Goal: Task Accomplishment & Management: Complete application form

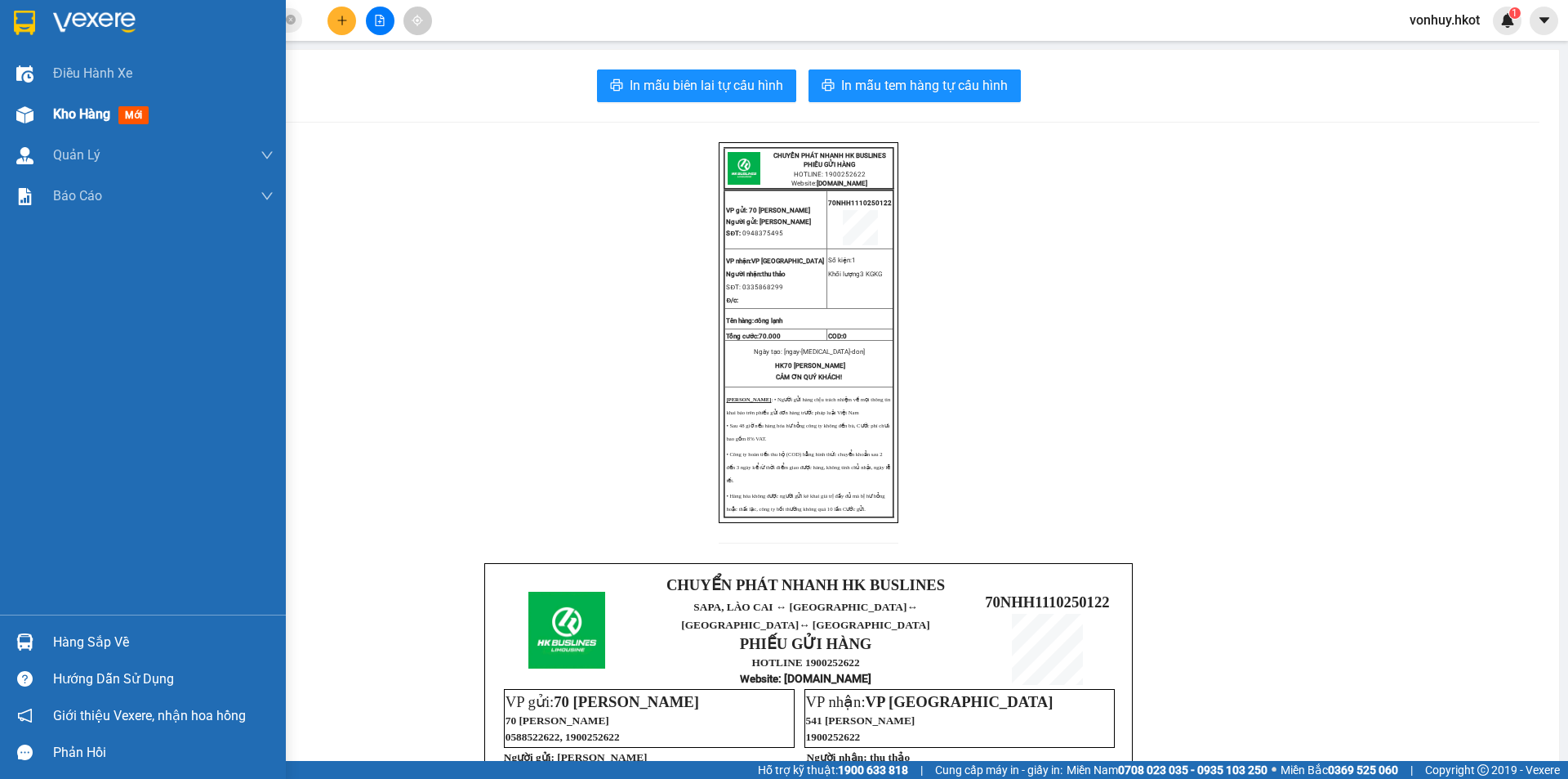
click at [92, 110] on span "Kho hàng" at bounding box center [81, 114] width 57 height 15
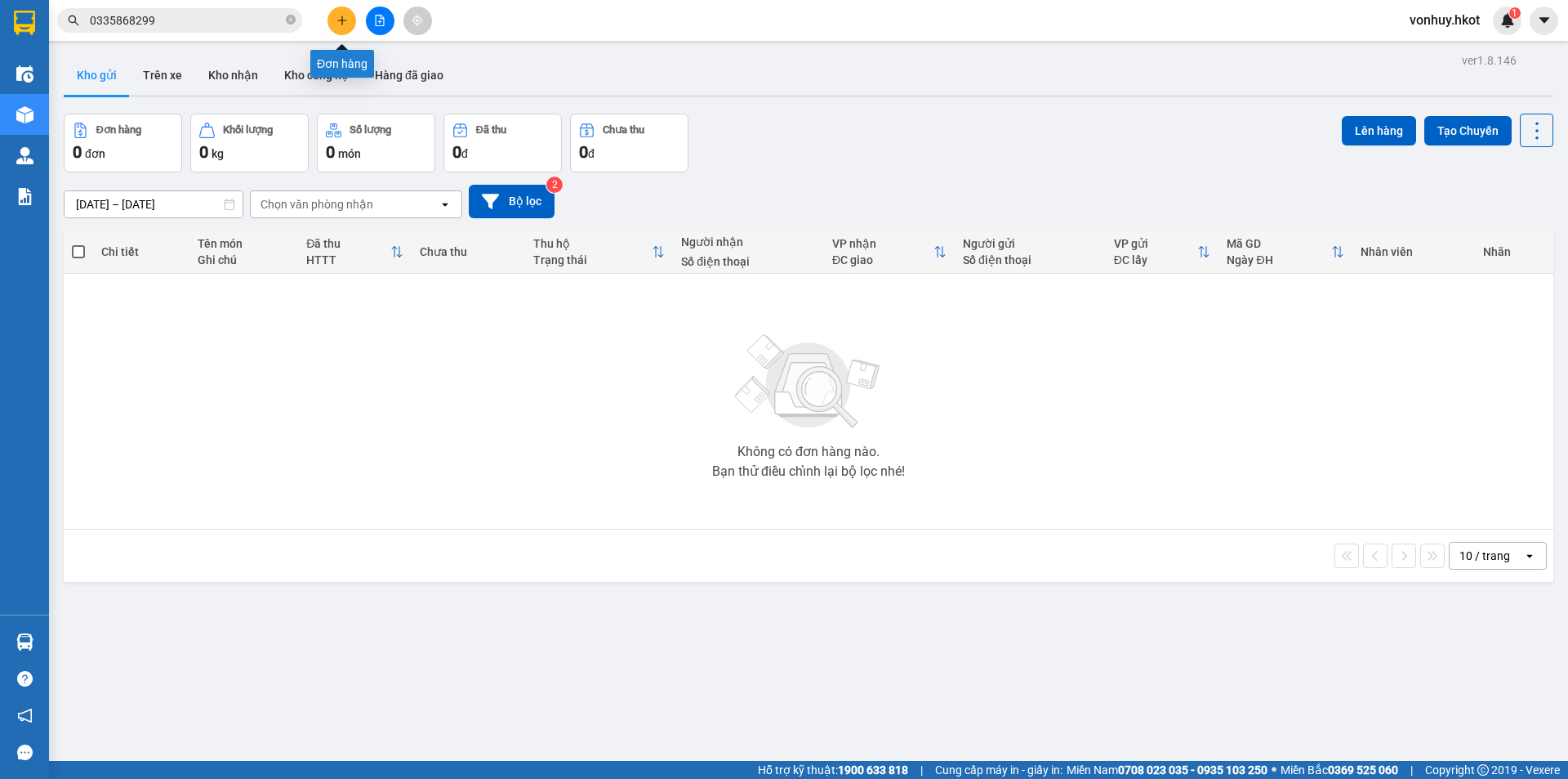
click at [337, 17] on icon "plus" at bounding box center [342, 20] width 11 height 11
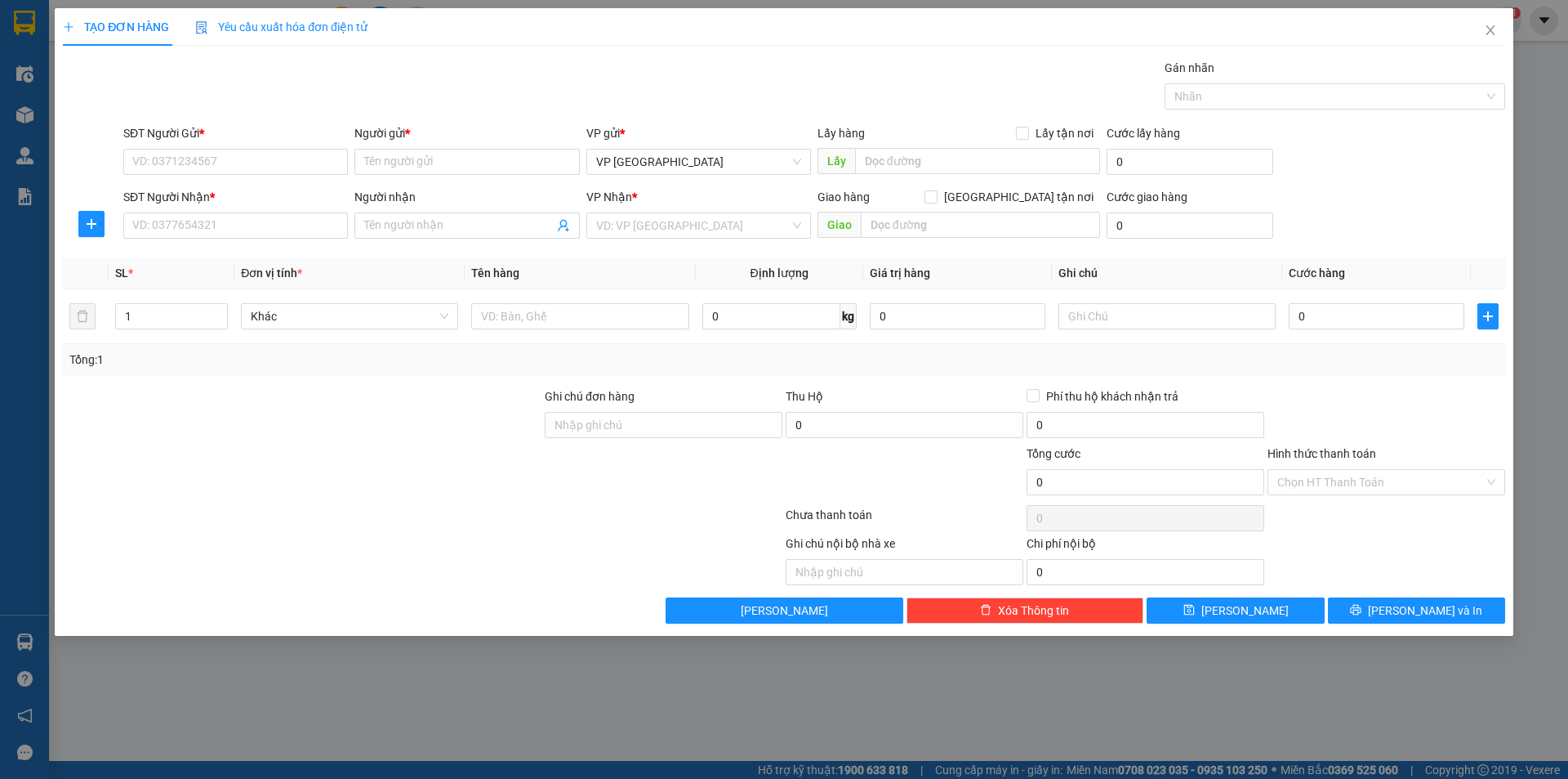
click at [213, 148] on div "SĐT Người Gửi *" at bounding box center [236, 137] width 225 height 25
click at [208, 168] on input "SĐT Người Gửi *" at bounding box center [236, 161] width 225 height 26
click at [496, 155] on input "Người gửi *" at bounding box center [466, 161] width 225 height 26
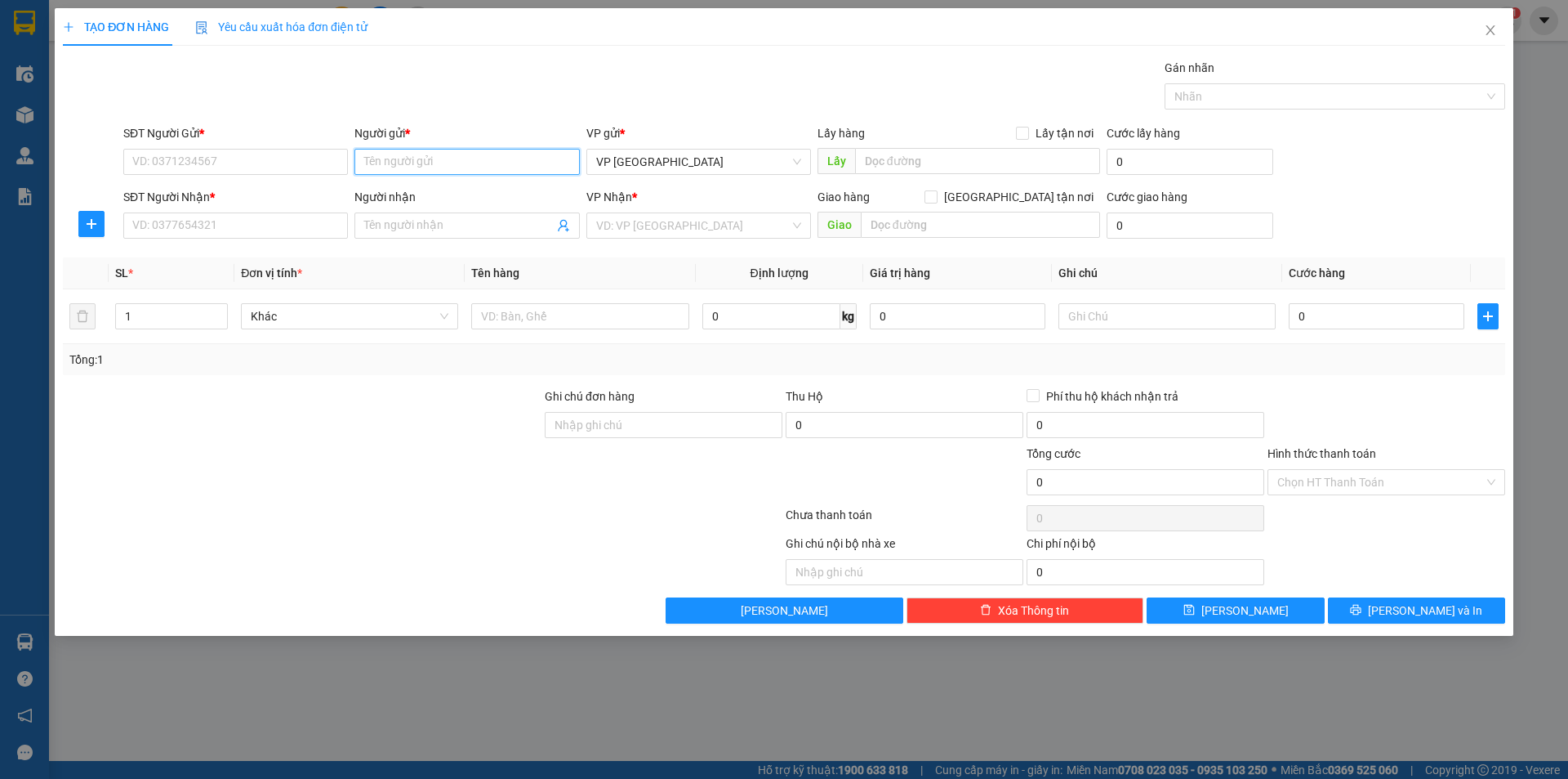
click at [496, 154] on input "Người gửi *" at bounding box center [466, 161] width 225 height 26
click at [252, 155] on input "SĐT Người Gửi *" at bounding box center [236, 161] width 225 height 26
click at [526, 170] on input "Người gửi *" at bounding box center [466, 161] width 225 height 26
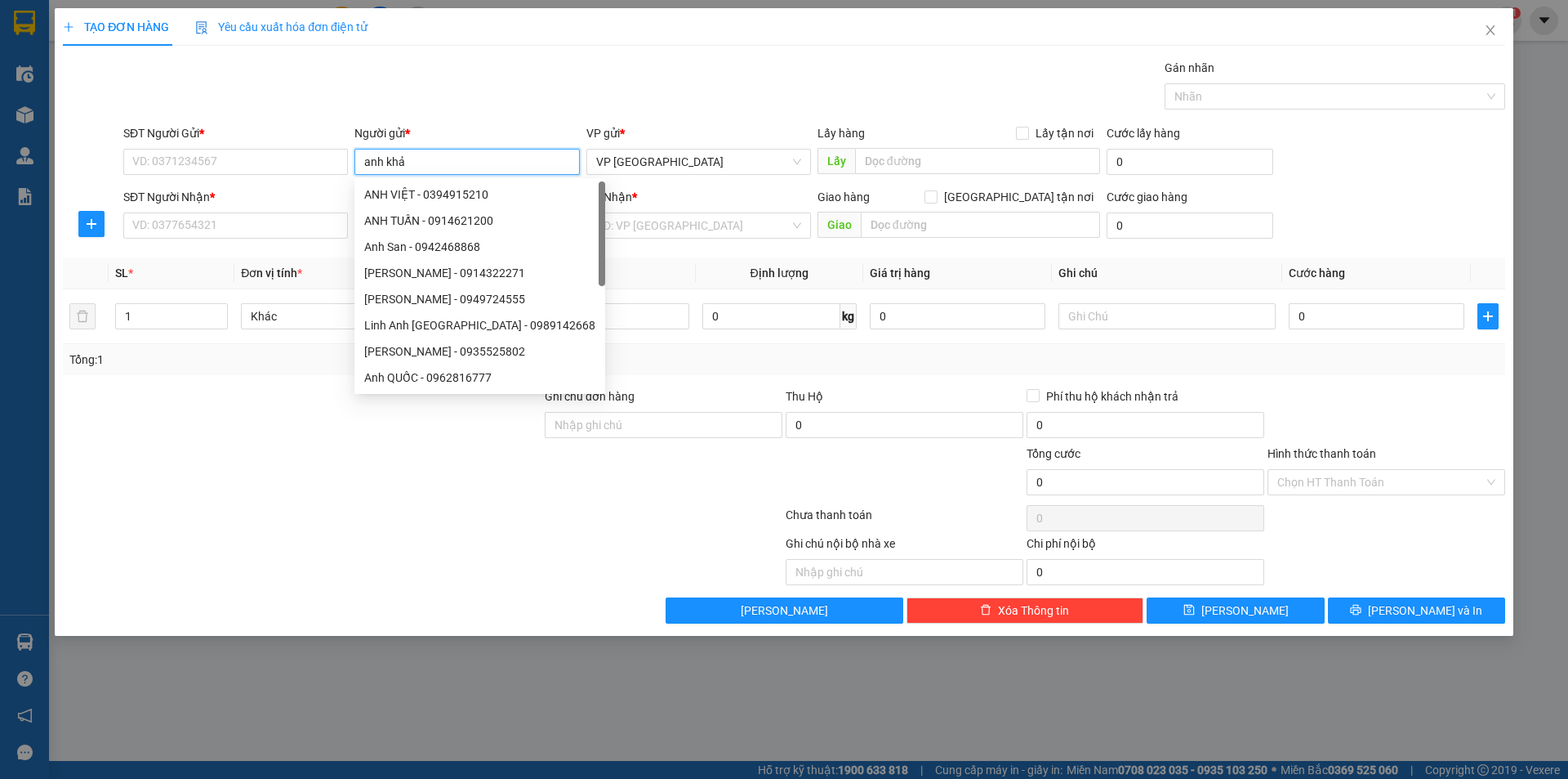
type input "anh khải"
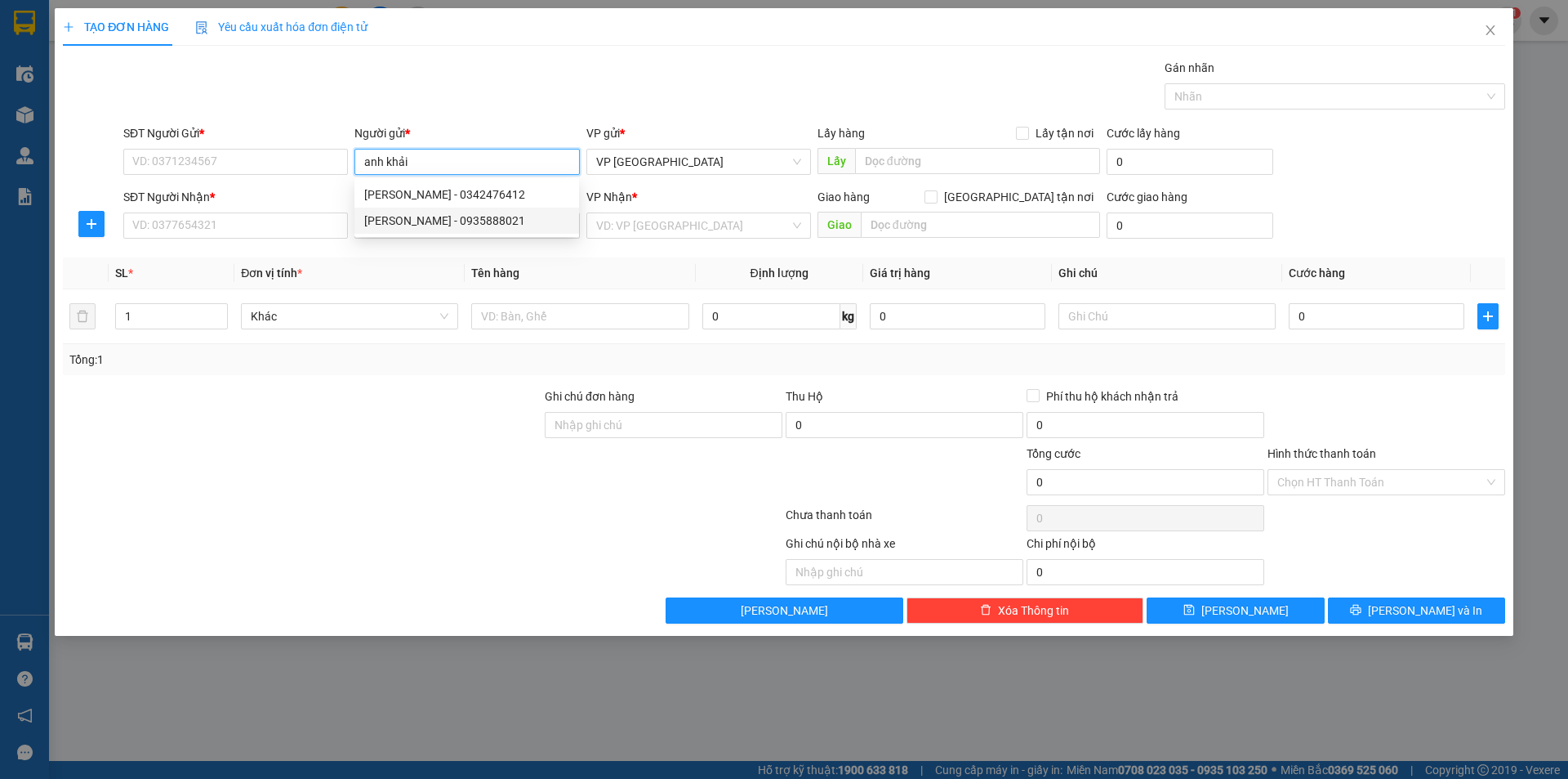
click at [494, 218] on div "[PERSON_NAME] - 0935888021" at bounding box center [466, 220] width 205 height 18
type input "0935888021"
type input "[PERSON_NAME]"
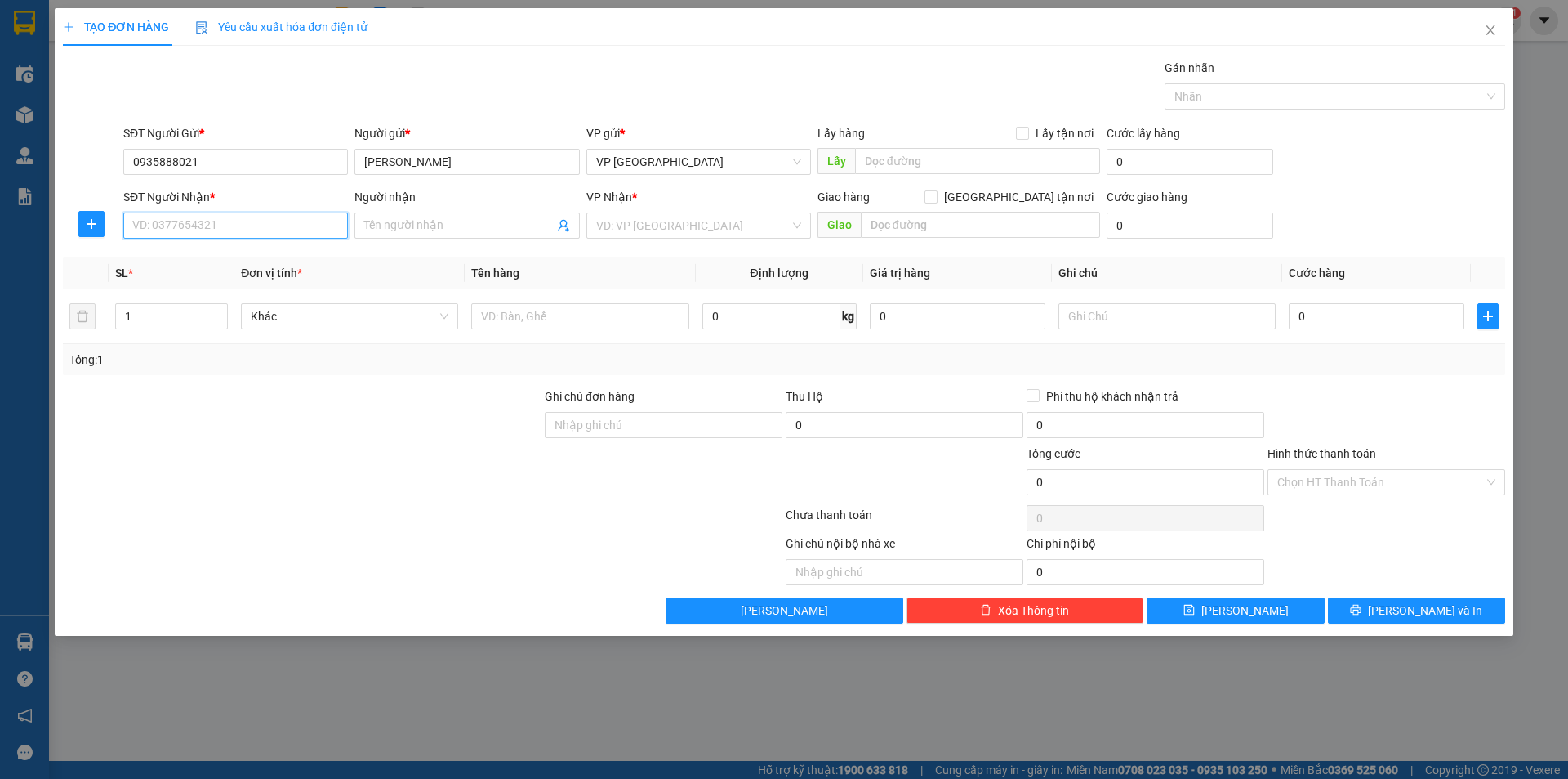
click at [251, 227] on input "SĐT Người Nhận *" at bounding box center [236, 225] width 225 height 26
click at [474, 219] on input "Người nhận" at bounding box center [458, 225] width 189 height 18
type input "Hoàn Sơn"
click at [490, 263] on div "Hoàn Sơn - 0334414082" at bounding box center [466, 258] width 205 height 18
type input "0334414082"
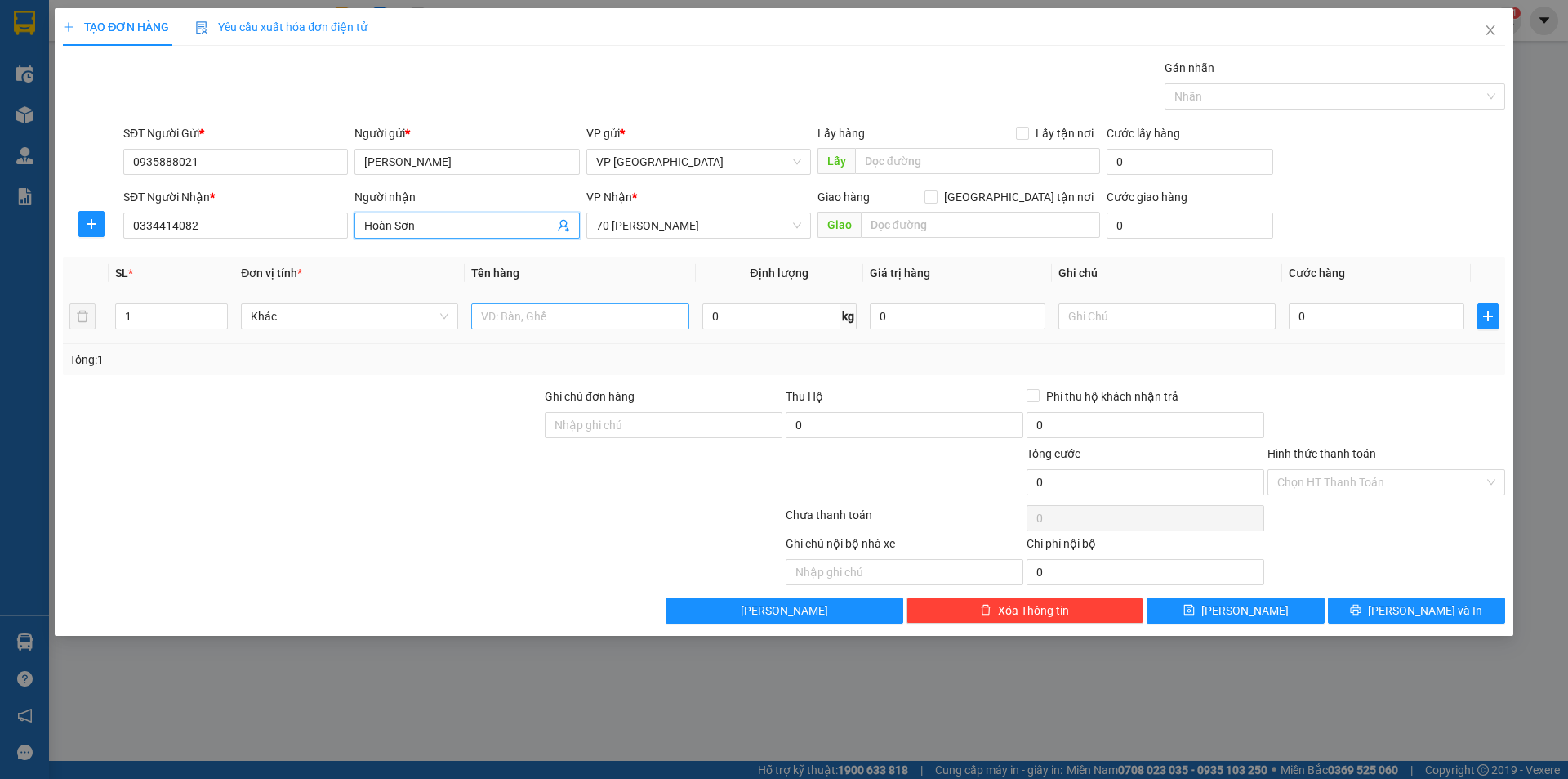
type input "Hoàn Sơn"
click at [530, 309] on input "text" at bounding box center [579, 315] width 217 height 26
type input "chai thủy tinh"
click at [420, 364] on div "Tổng: 1" at bounding box center [336, 359] width 535 height 18
type input "2"
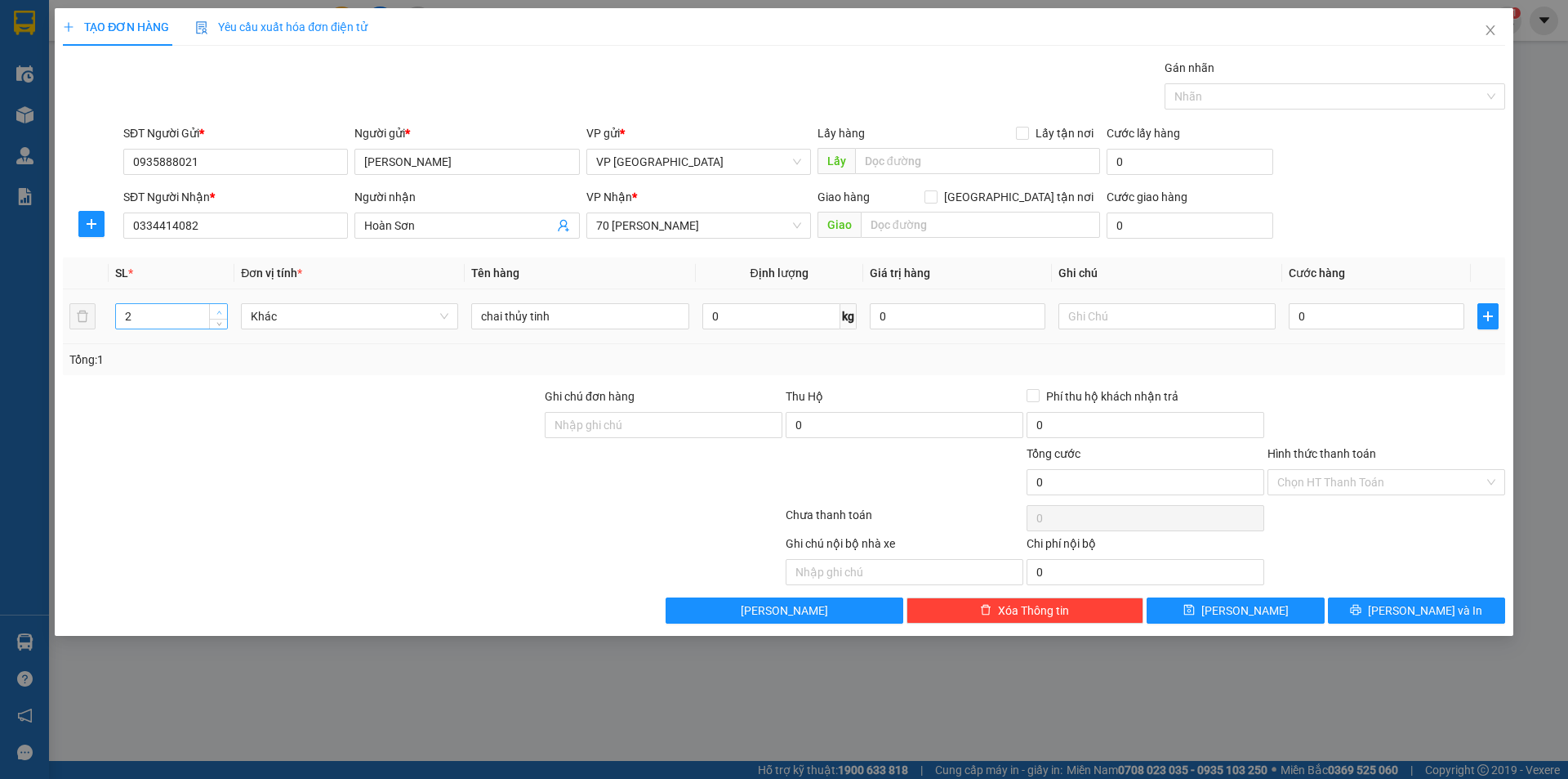
click at [216, 309] on span "up" at bounding box center [218, 312] width 10 height 10
click at [1318, 475] on input "Hình thức thanh toán" at bounding box center [1381, 482] width 207 height 25
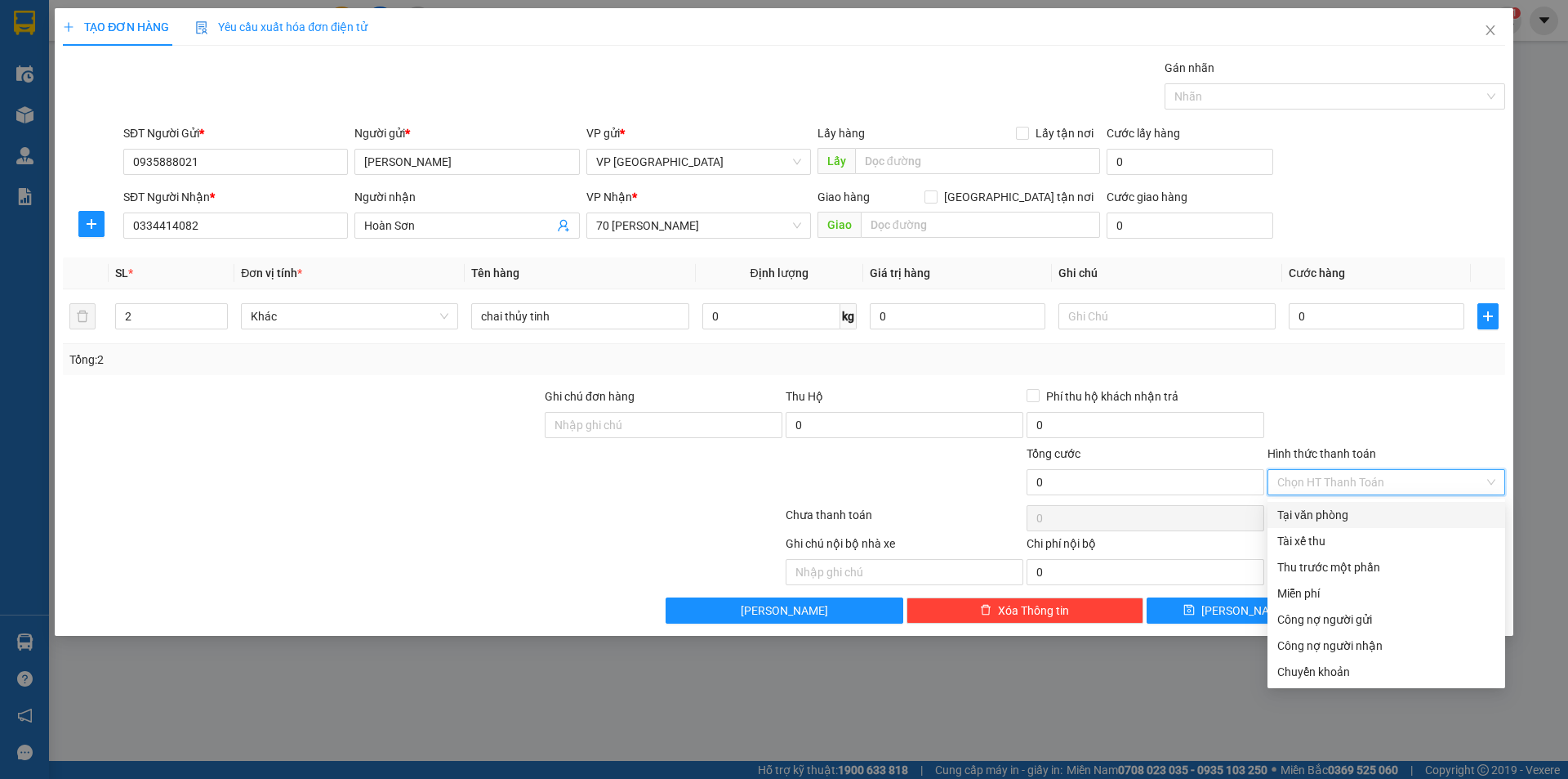
click at [1402, 409] on div at bounding box center [1387, 416] width 241 height 57
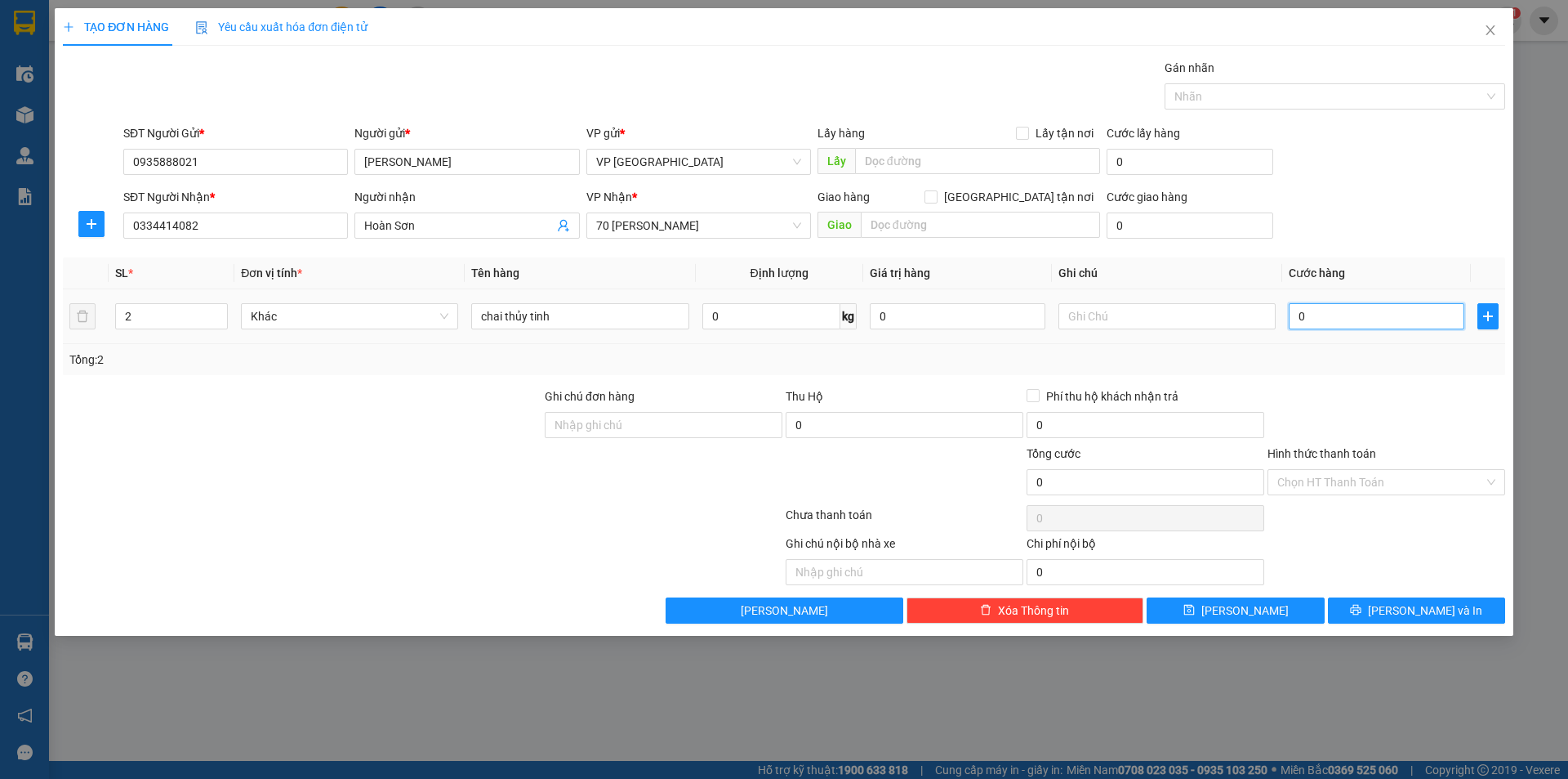
click at [1328, 313] on input "0" at bounding box center [1376, 315] width 175 height 26
type input "2"
type input "21"
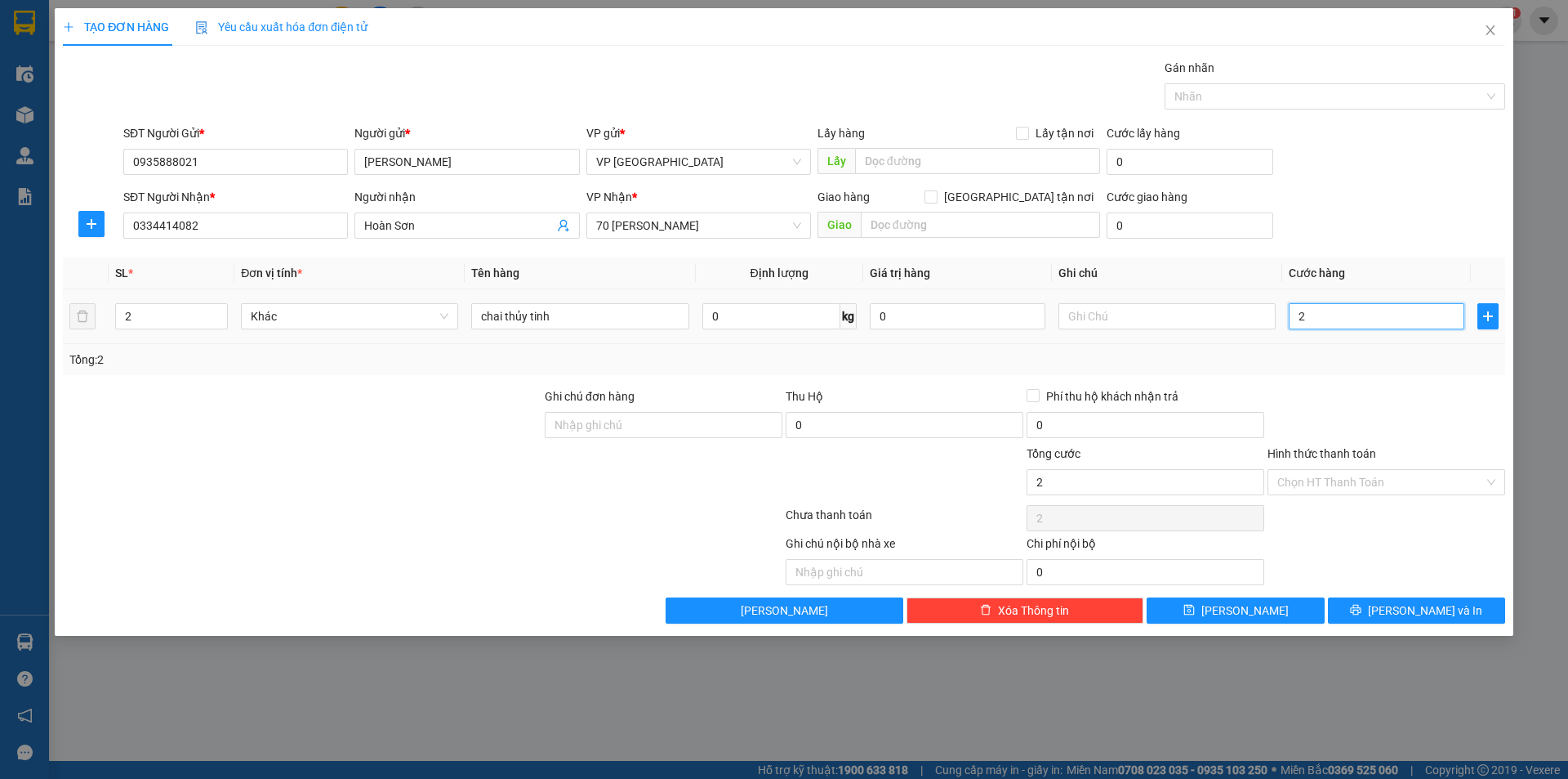
type input "21"
type input "210"
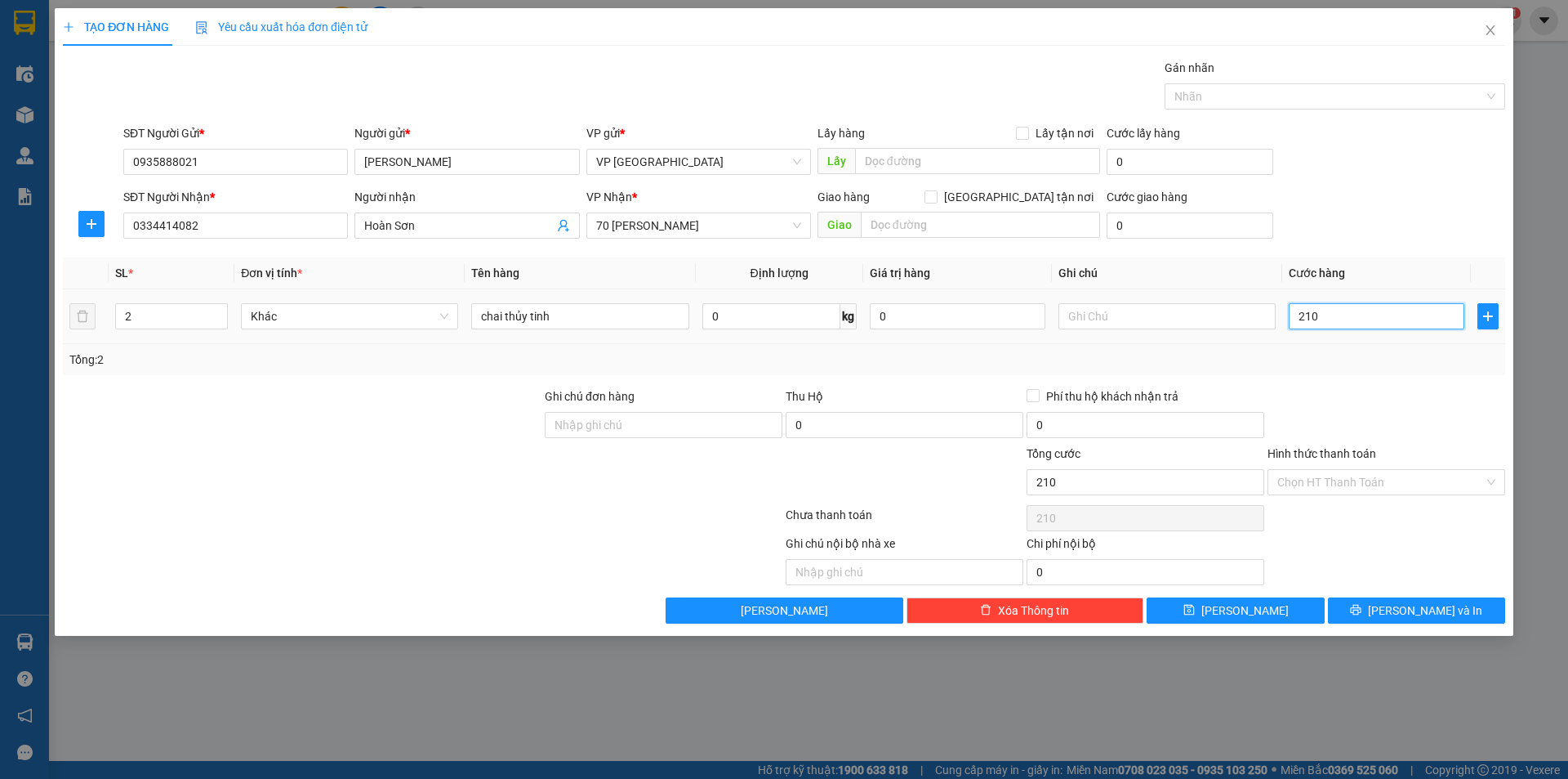
type input "2.100"
type input "21.000"
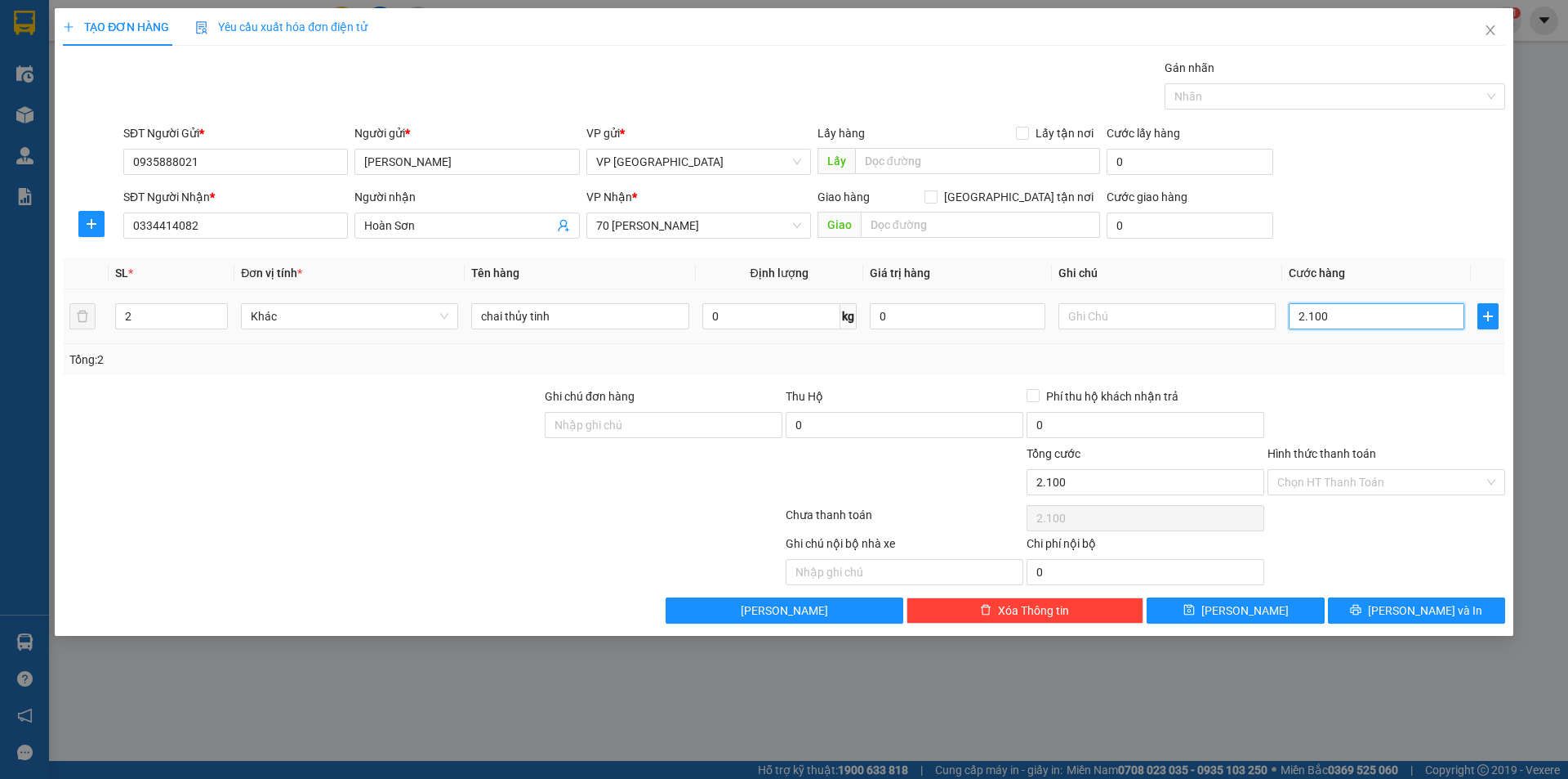
type input "21.000"
type input "210.000"
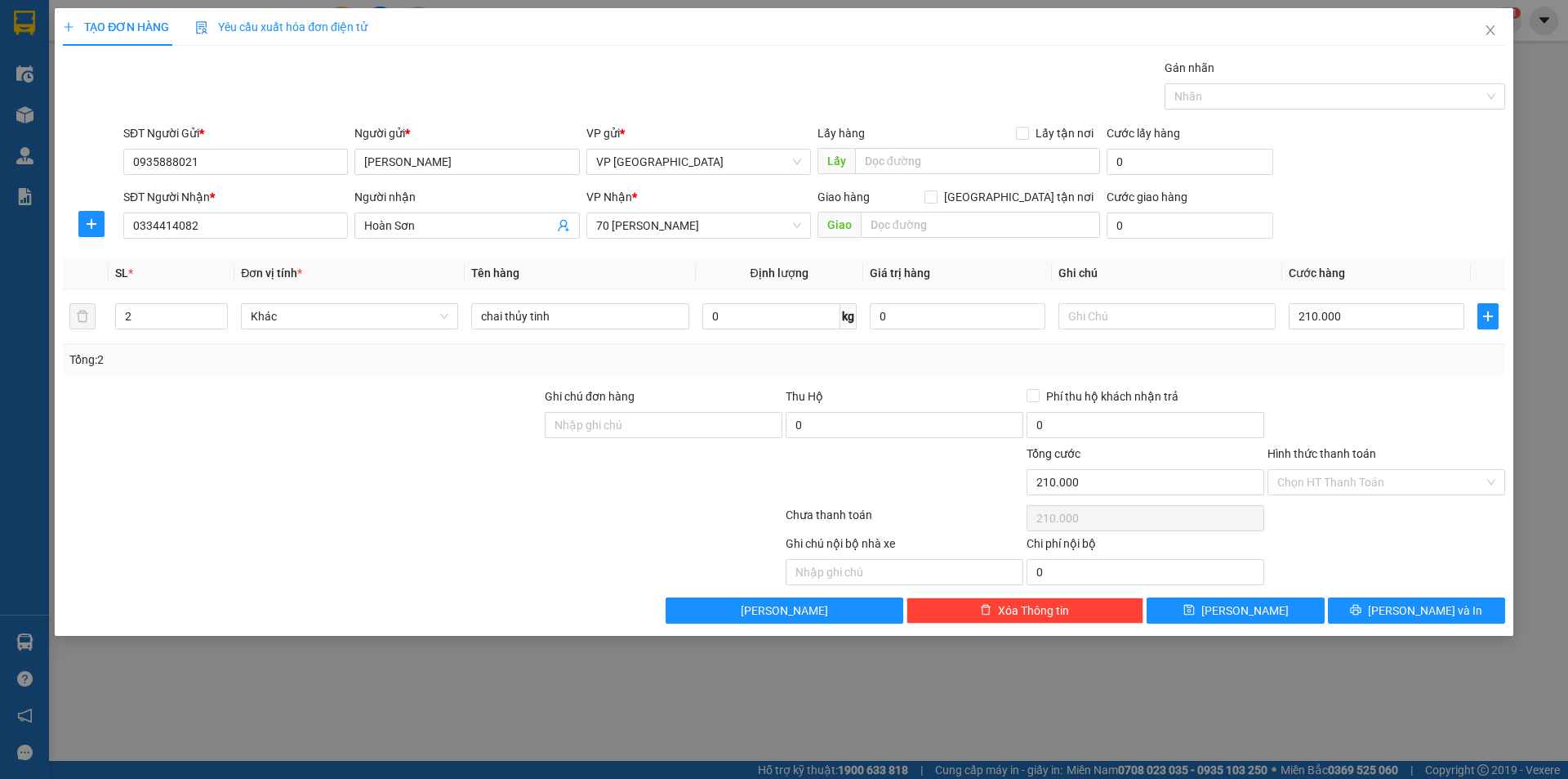
click at [1364, 385] on div "Transit Pickup Surcharge Ids Transit Deliver Surcharge Ids Transit Deliver Surc…" at bounding box center [784, 340] width 1443 height 564
click at [1341, 475] on input "Hình thức thanh toán" at bounding box center [1381, 482] width 207 height 25
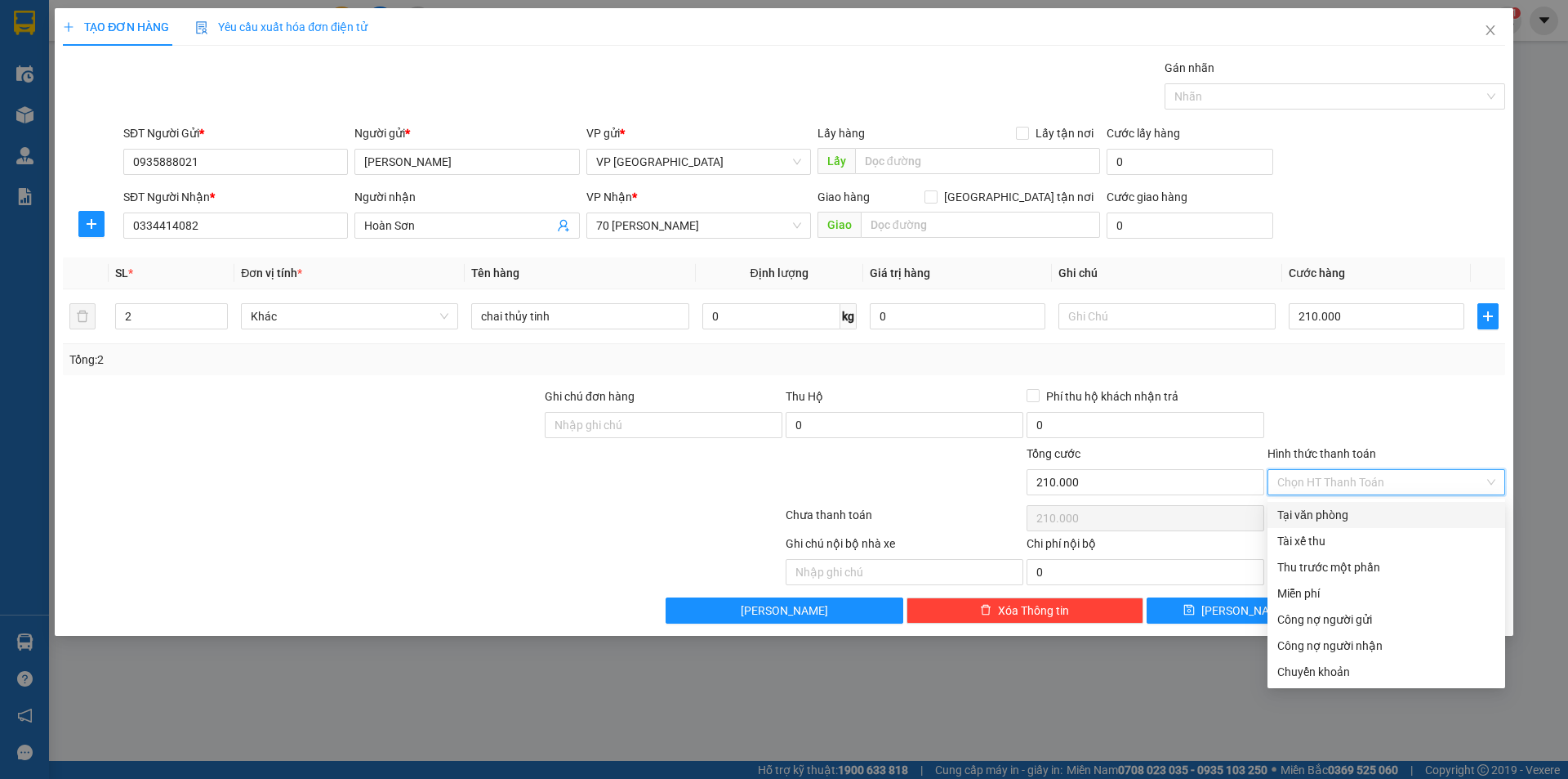
click at [1337, 519] on div "Tại văn phòng" at bounding box center [1387, 515] width 218 height 18
type input "0"
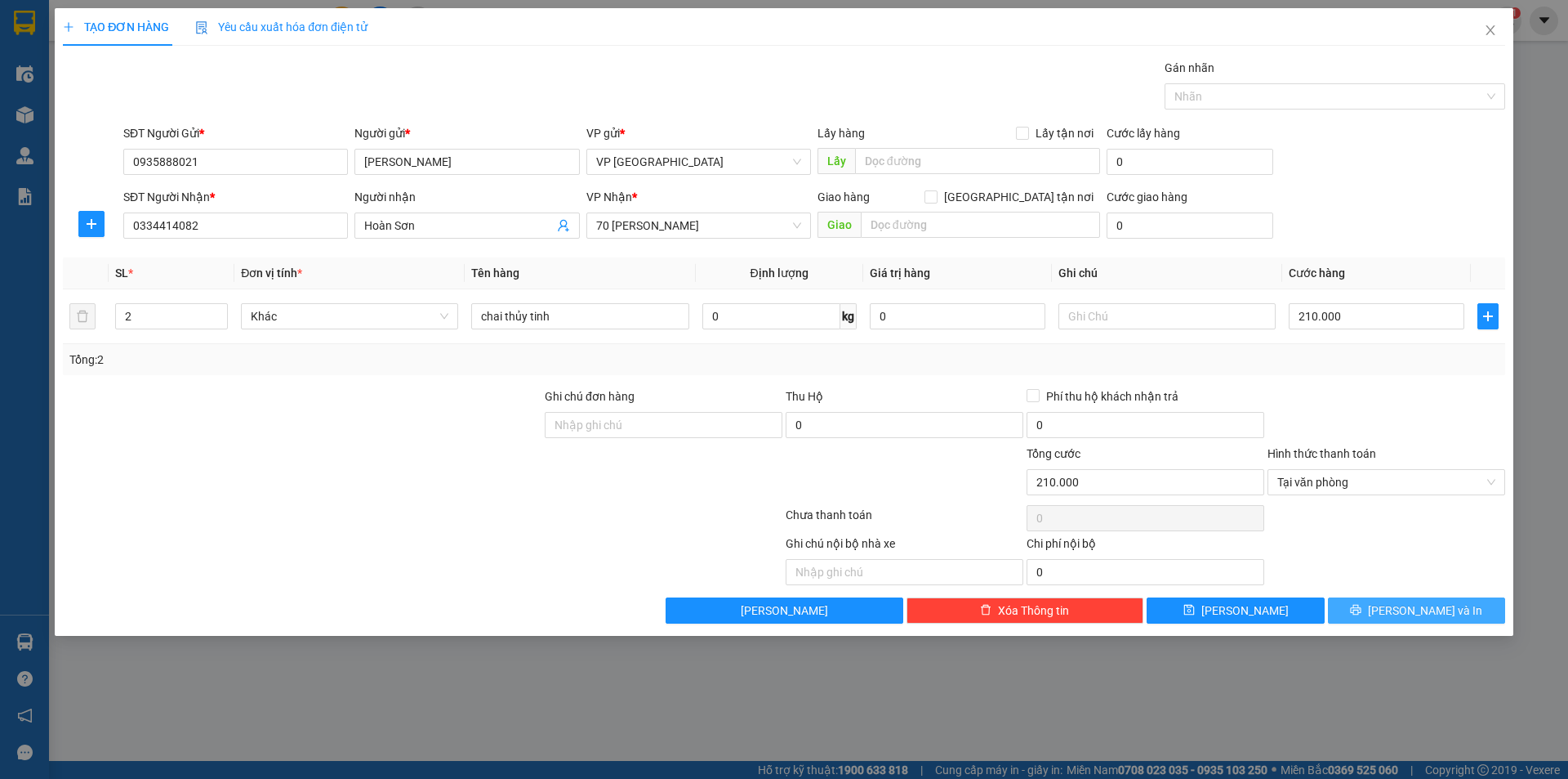
click at [1362, 613] on icon "printer" at bounding box center [1356, 609] width 11 height 11
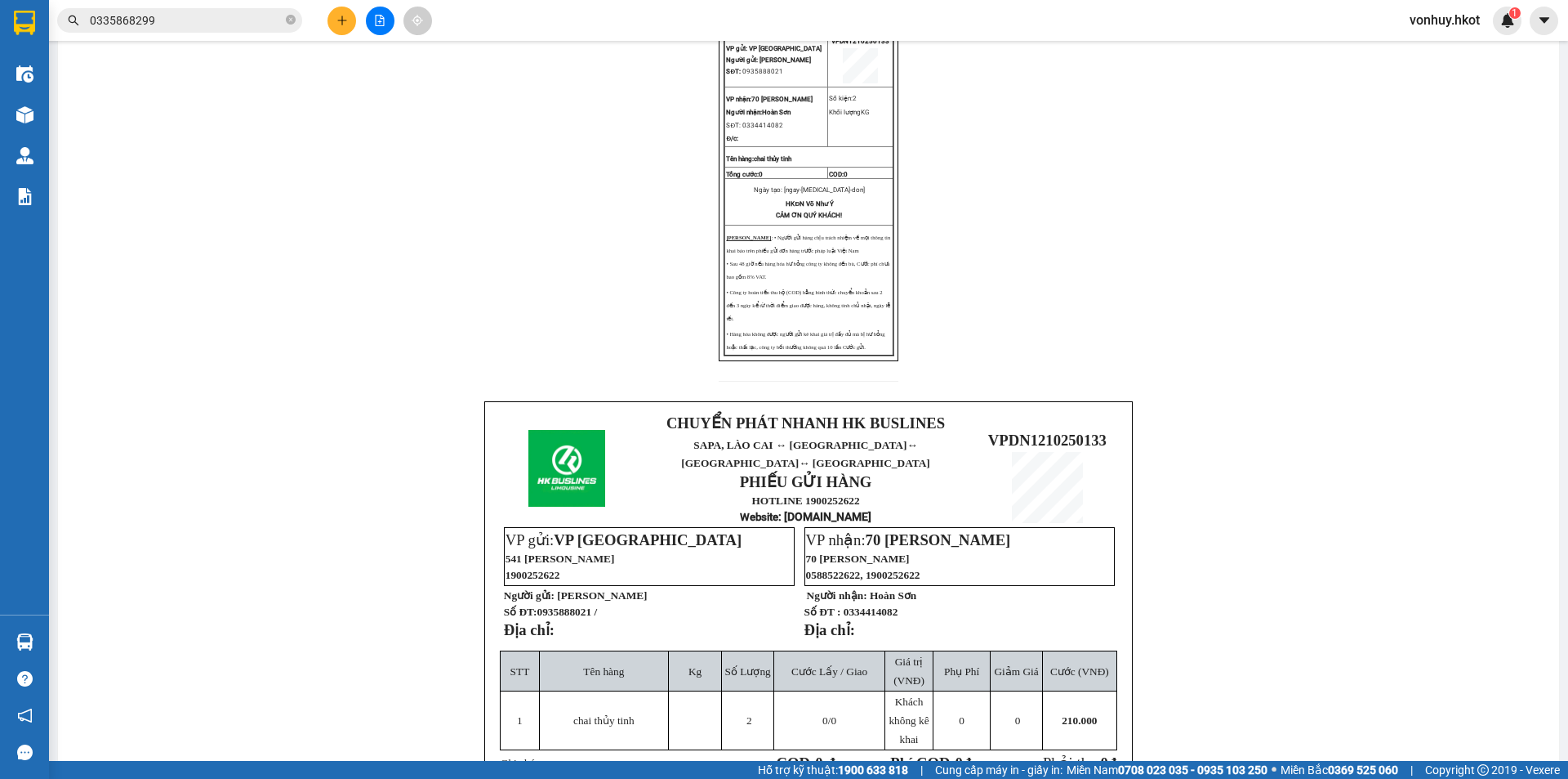
scroll to position [164, 0]
click at [1001, 441] on span "VPDN1210250133" at bounding box center [1048, 439] width 119 height 17
copy span "VPDN1210250133"
click at [1107, 376] on div "CHUYỂN PHÁT NHANH HK BUSLINES PHIẾU GỬI HÀNG HOTLINE: 1900252622 Website: [DOMA…" at bounding box center [808, 468] width 1463 height 978
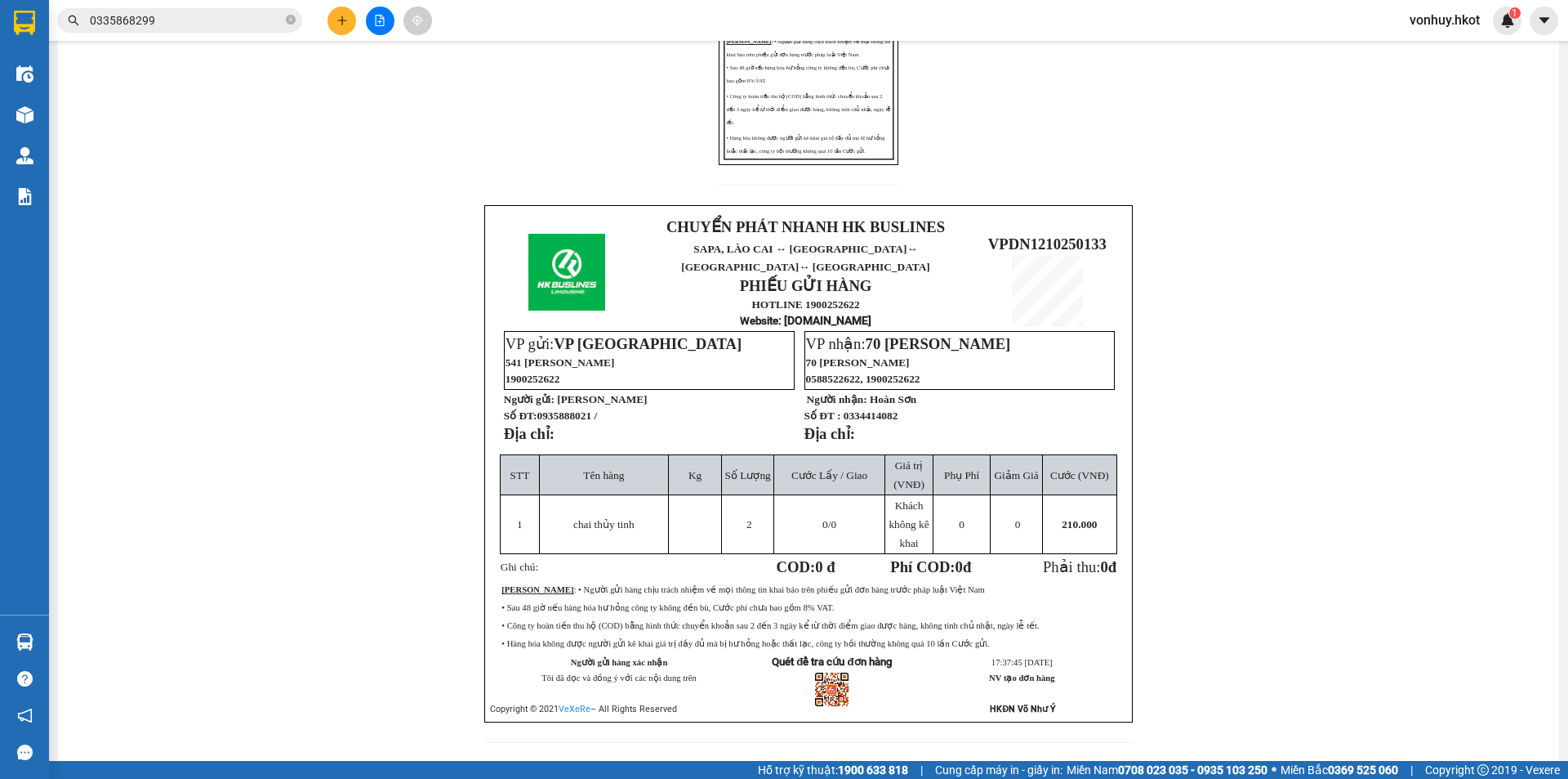
scroll to position [408, 0]
